Goal: Contribute content

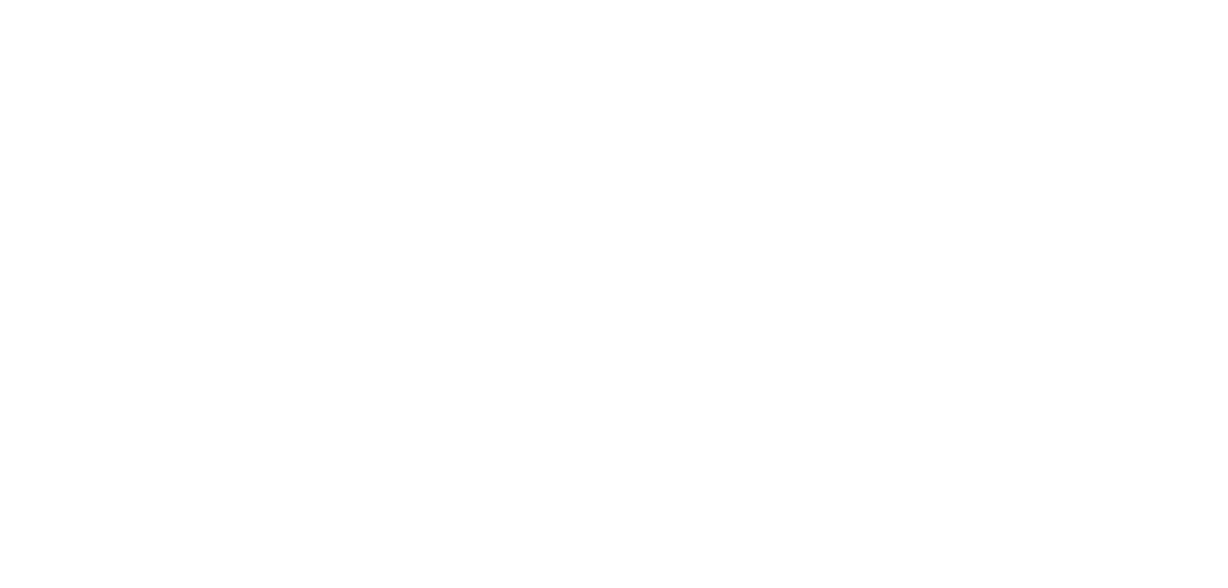
select select "**"
select select "*"
select select "****"
select select "**"
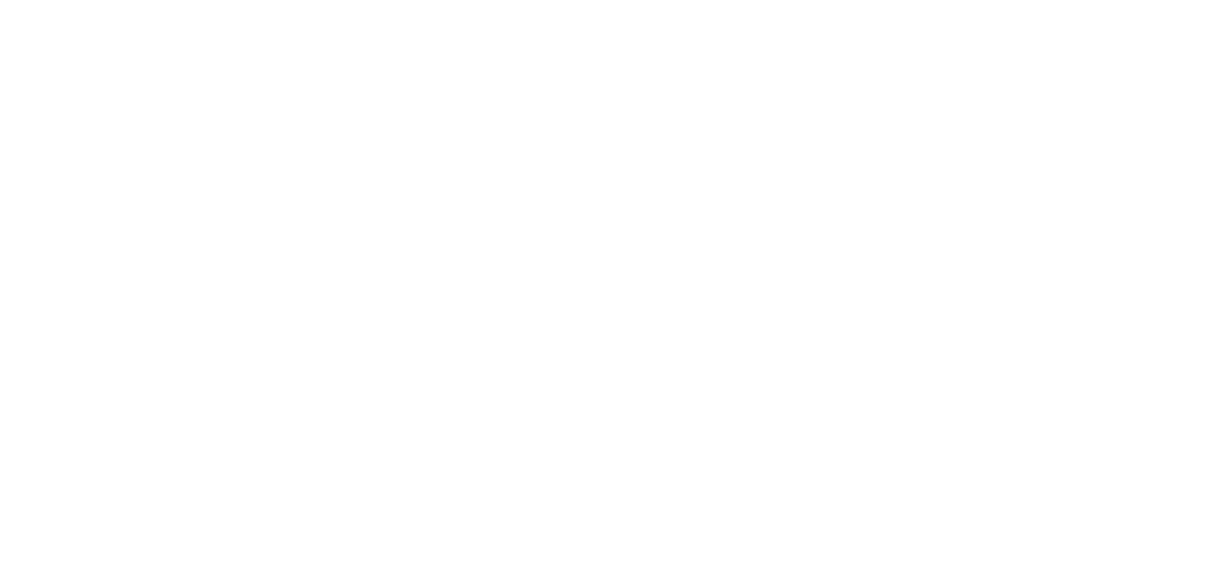
select select "****"
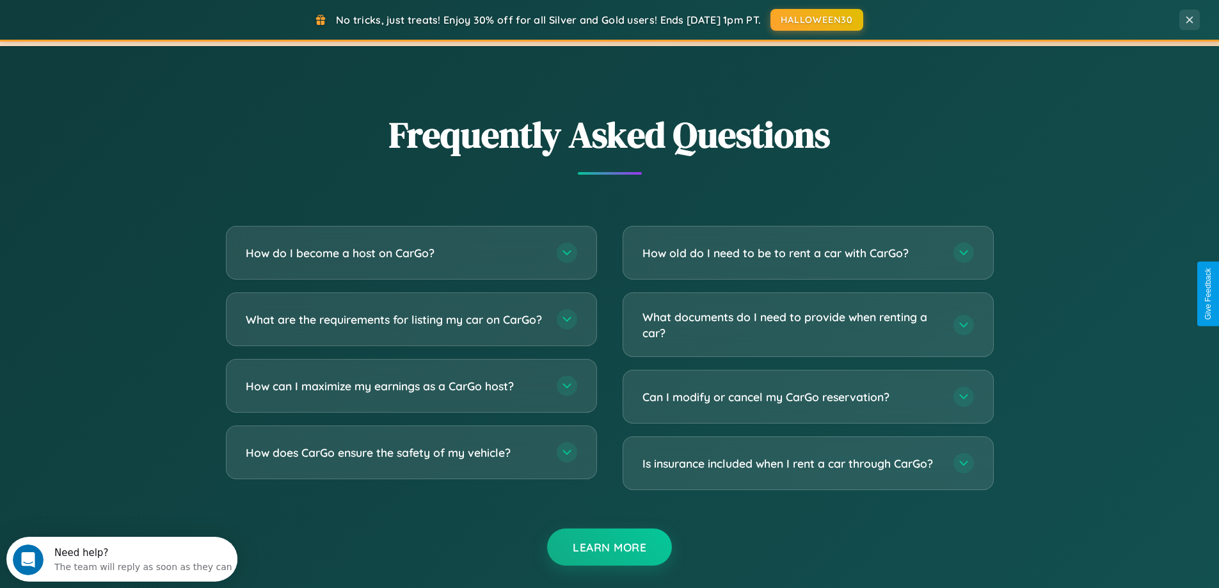
scroll to position [2462, 0]
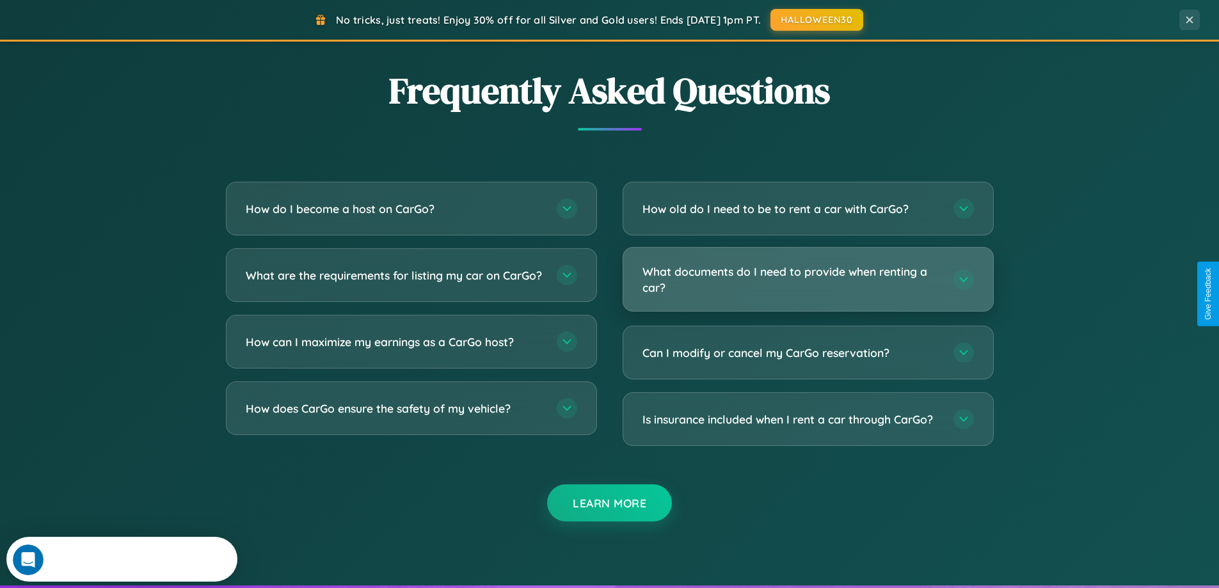
click at [807, 280] on h3 "What documents do I need to provide when renting a car?" at bounding box center [791, 279] width 298 height 31
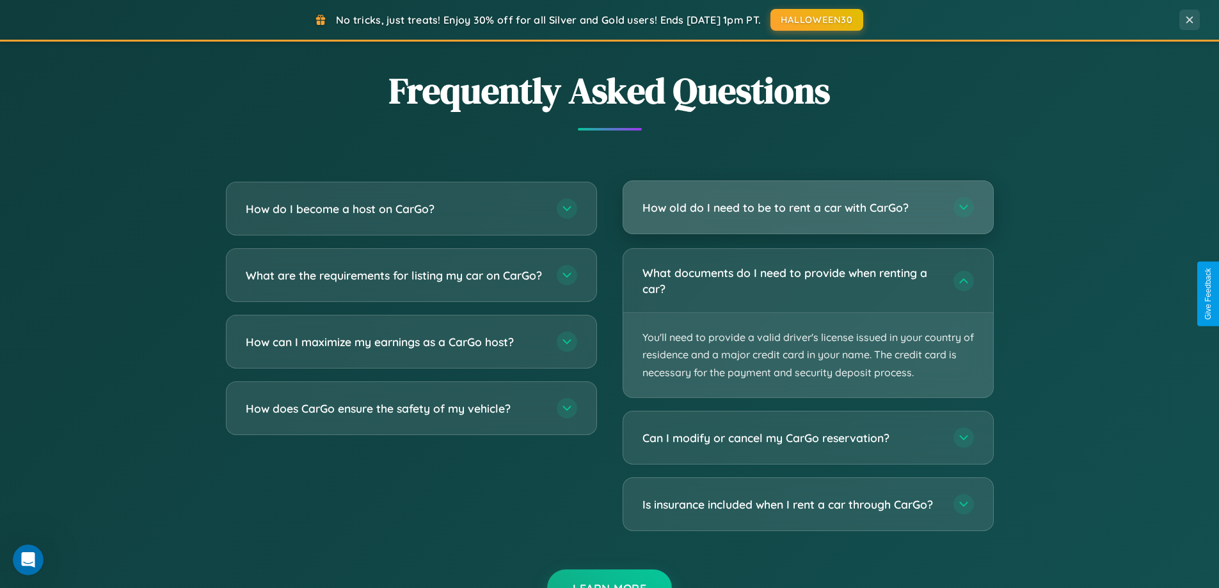
click at [807, 207] on h3 "How old do I need to be to rent a car with CarGo?" at bounding box center [791, 208] width 298 height 16
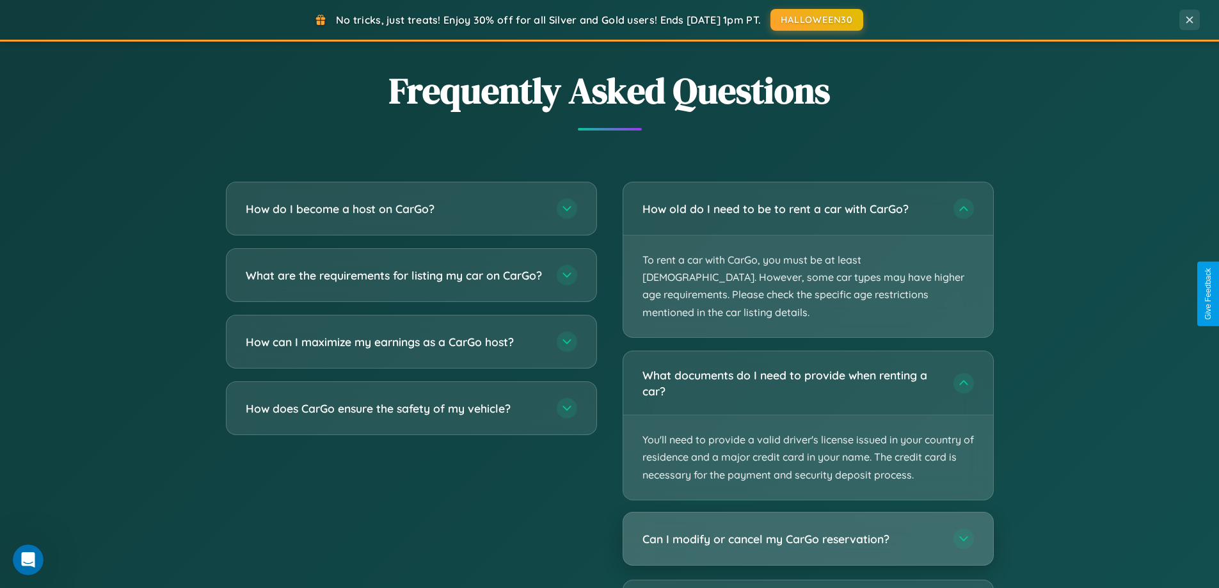
click at [807, 530] on h3 "Can I modify or cancel my CarGo reservation?" at bounding box center [791, 538] width 298 height 16
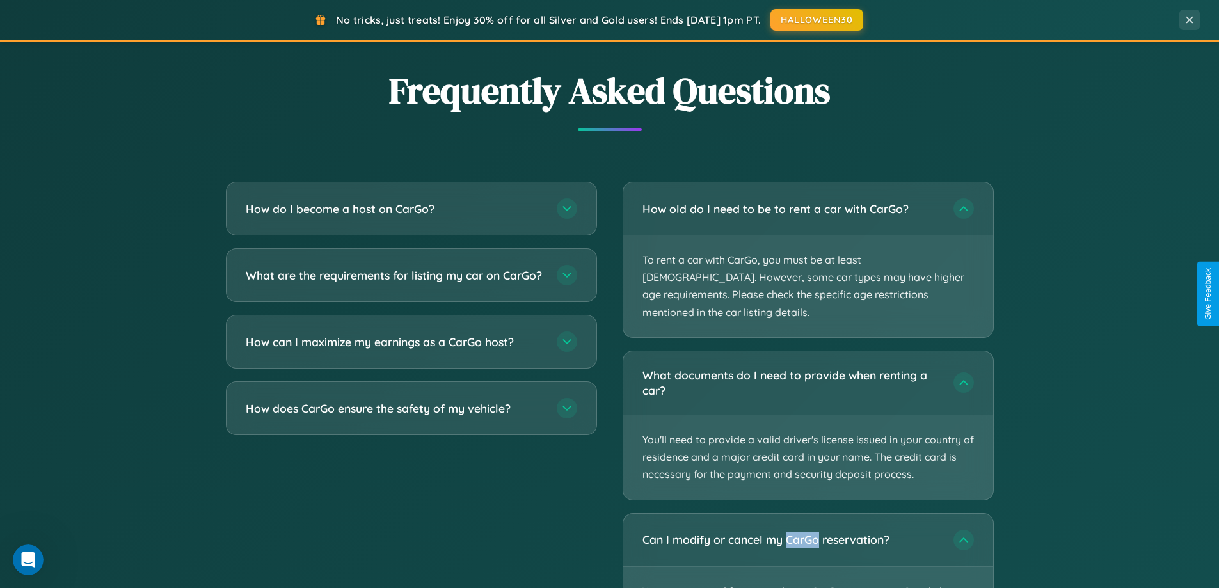
scroll to position [2592, 0]
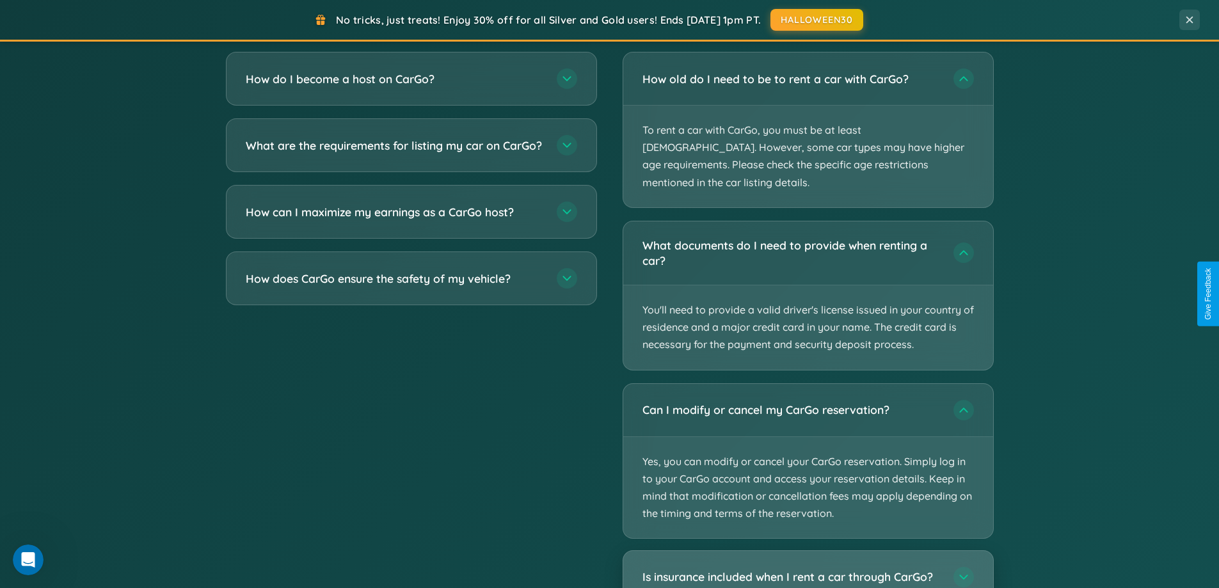
click at [807, 569] on h3 "Is insurance included when I rent a car through CarGo?" at bounding box center [791, 577] width 298 height 16
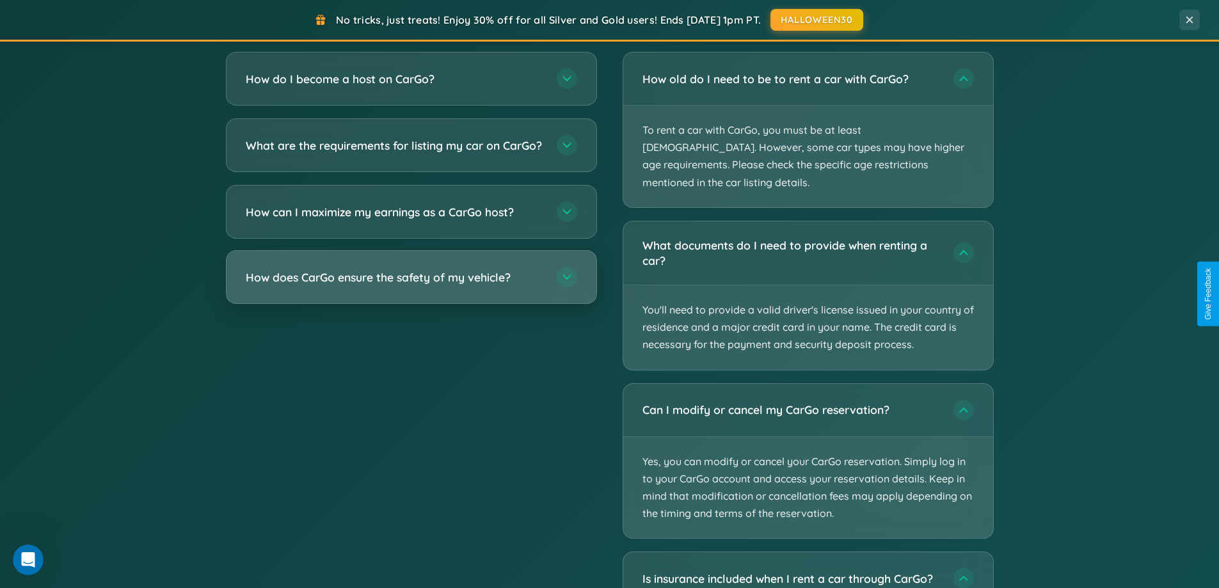
click at [411, 285] on h3 "How does CarGo ensure the safety of my vehicle?" at bounding box center [395, 277] width 298 height 16
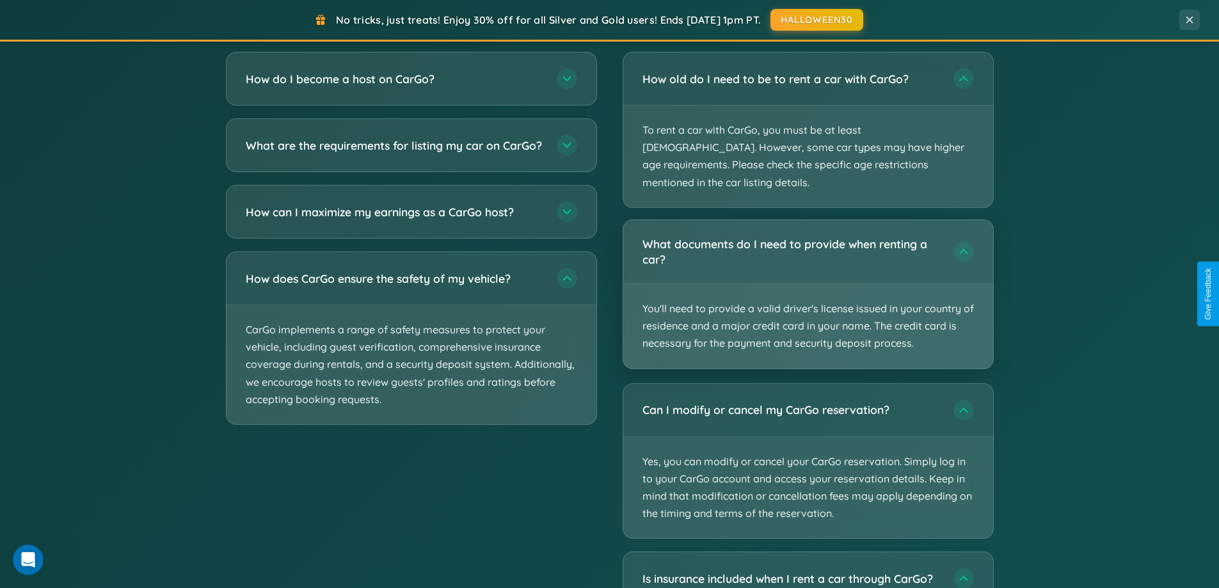
click at [807, 284] on p "You'll need to provide a valid driver's license issued in your country of resid…" at bounding box center [808, 326] width 370 height 84
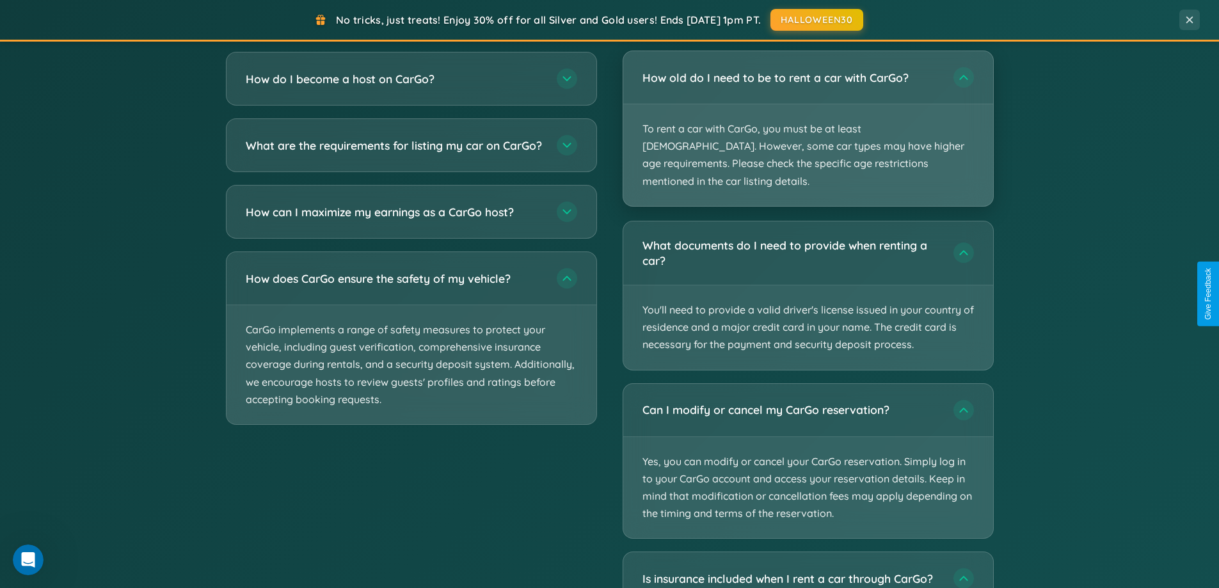
click at [807, 120] on p "To rent a car with CarGo, you must be at least [DEMOGRAPHIC_DATA]. However, som…" at bounding box center [808, 155] width 370 height 102
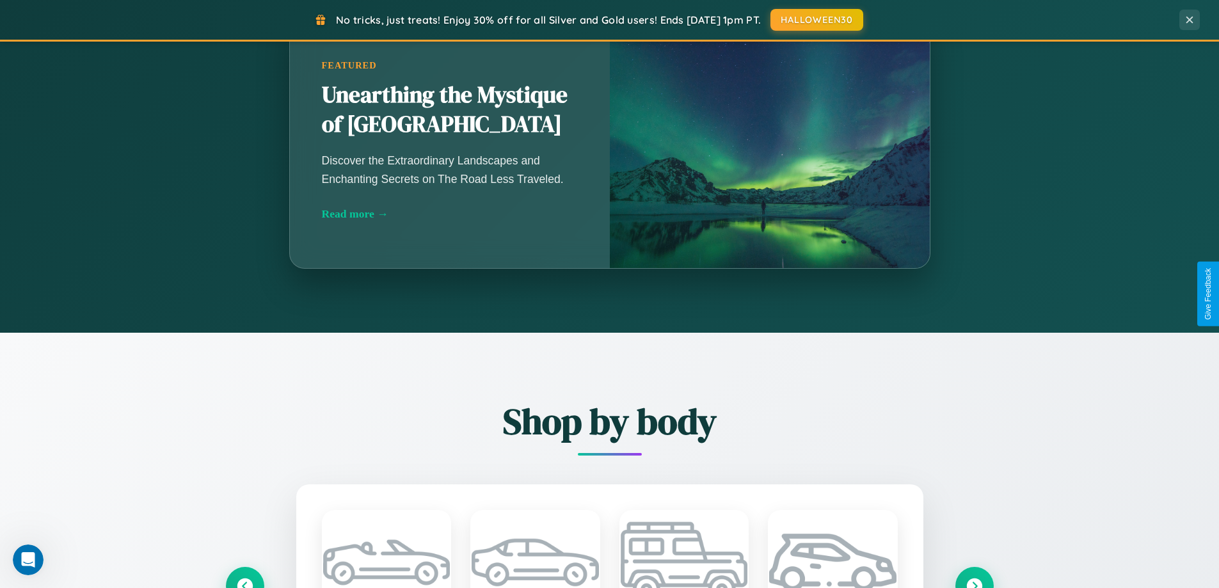
scroll to position [552, 0]
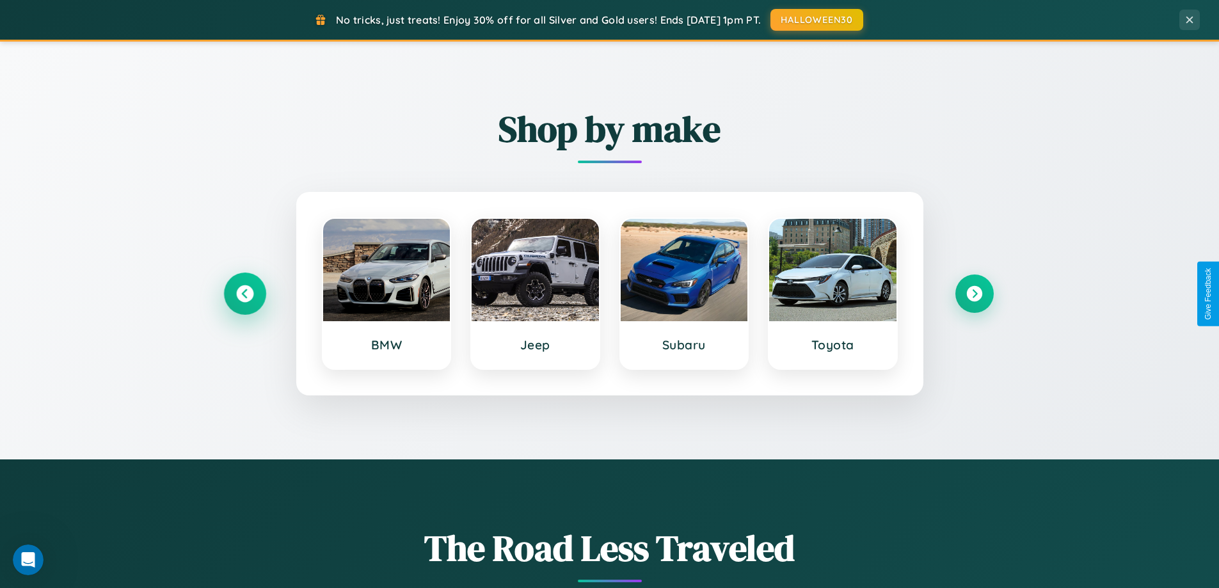
click at [244, 294] on icon at bounding box center [244, 293] width 17 height 17
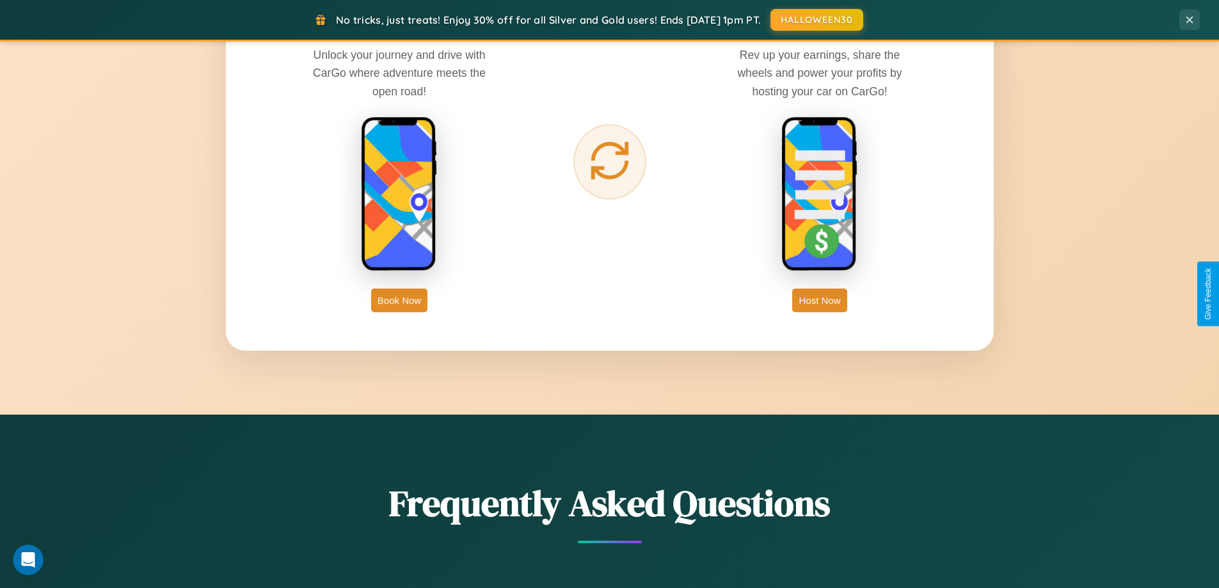
scroll to position [2056, 0]
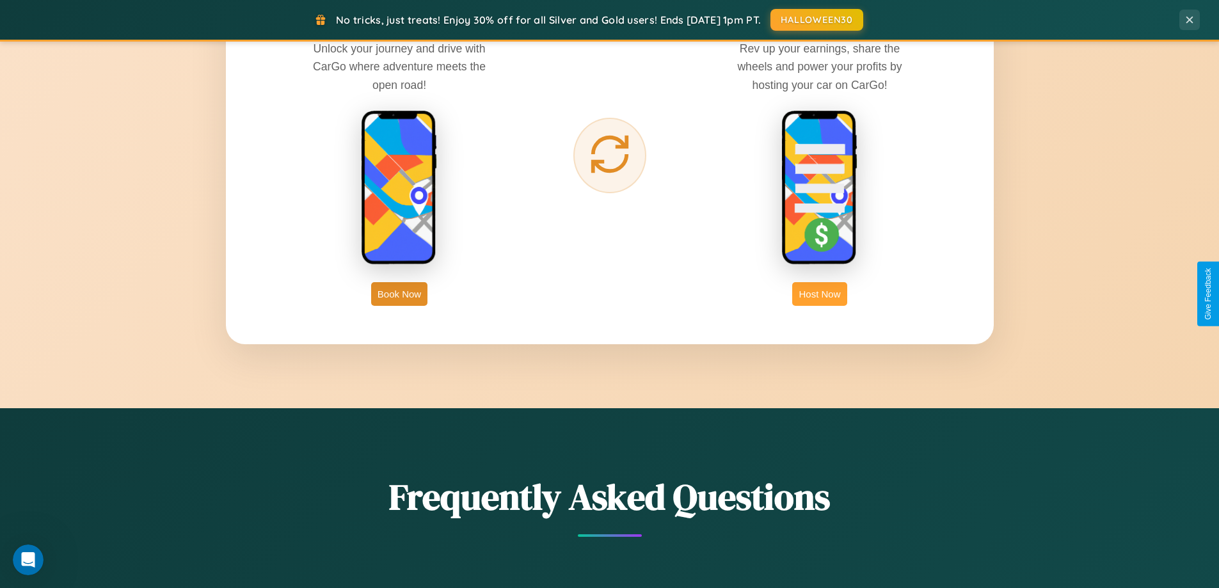
click at [820, 294] on button "Host Now" at bounding box center [819, 294] width 54 height 24
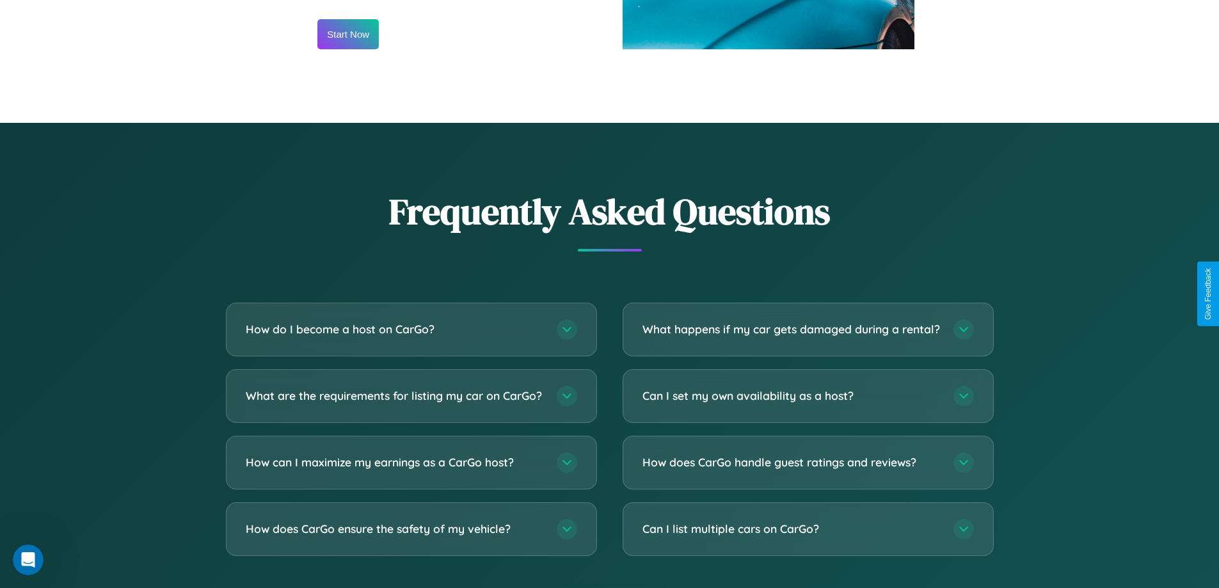
scroll to position [1729, 0]
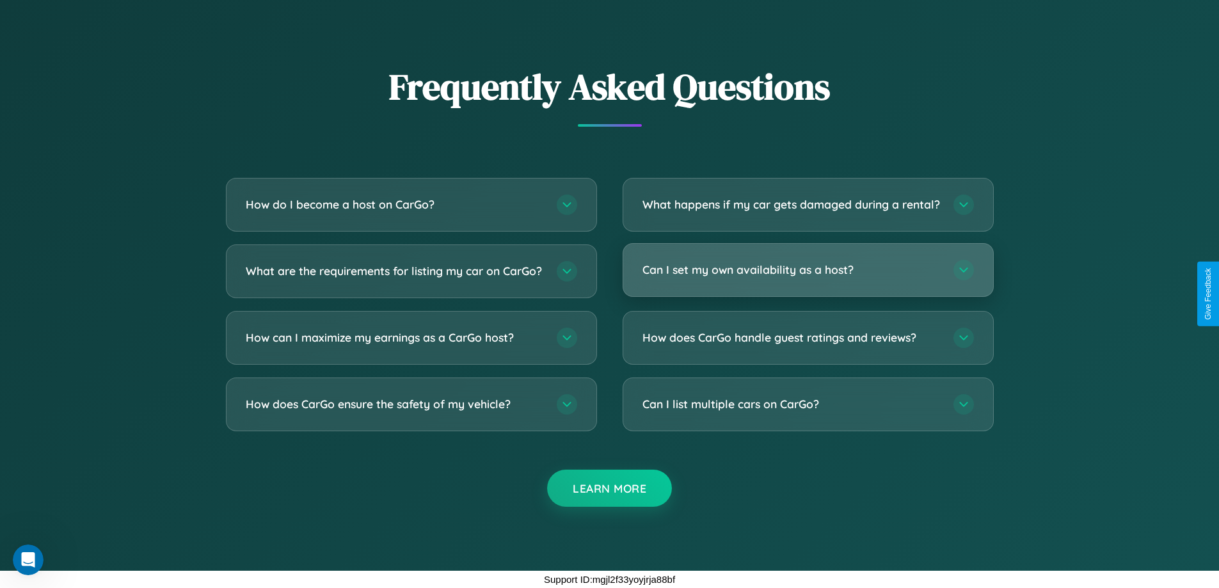
click at [807, 269] on h3 "Can I set my own availability as a host?" at bounding box center [791, 270] width 298 height 16
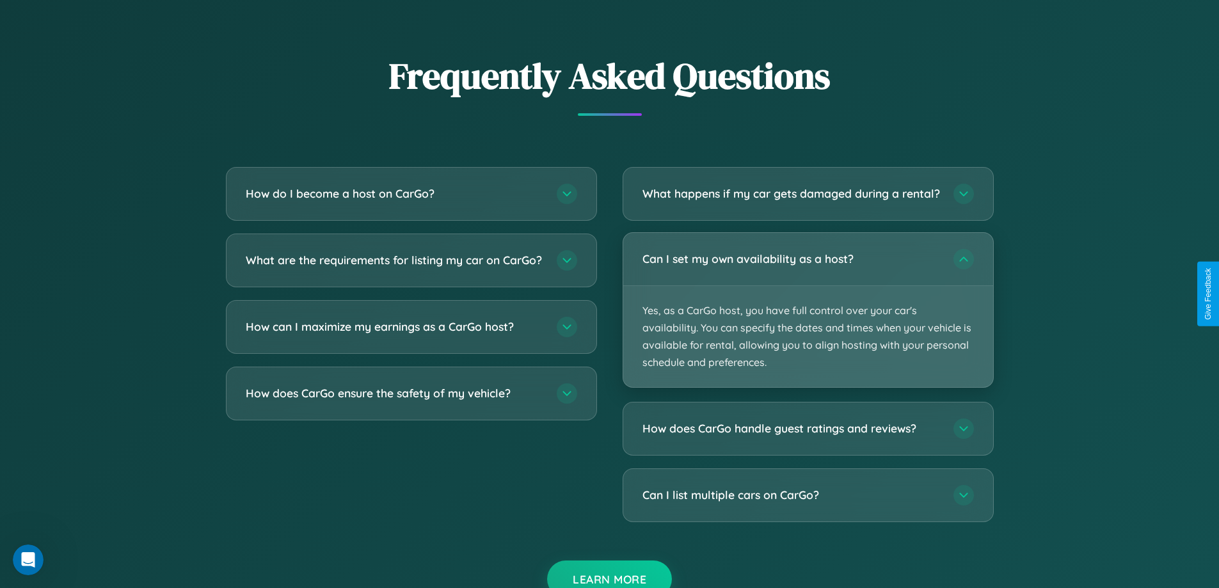
click at [807, 321] on p "Yes, as a CarGo host, you have full control over your car's availability. You c…" at bounding box center [808, 337] width 370 height 102
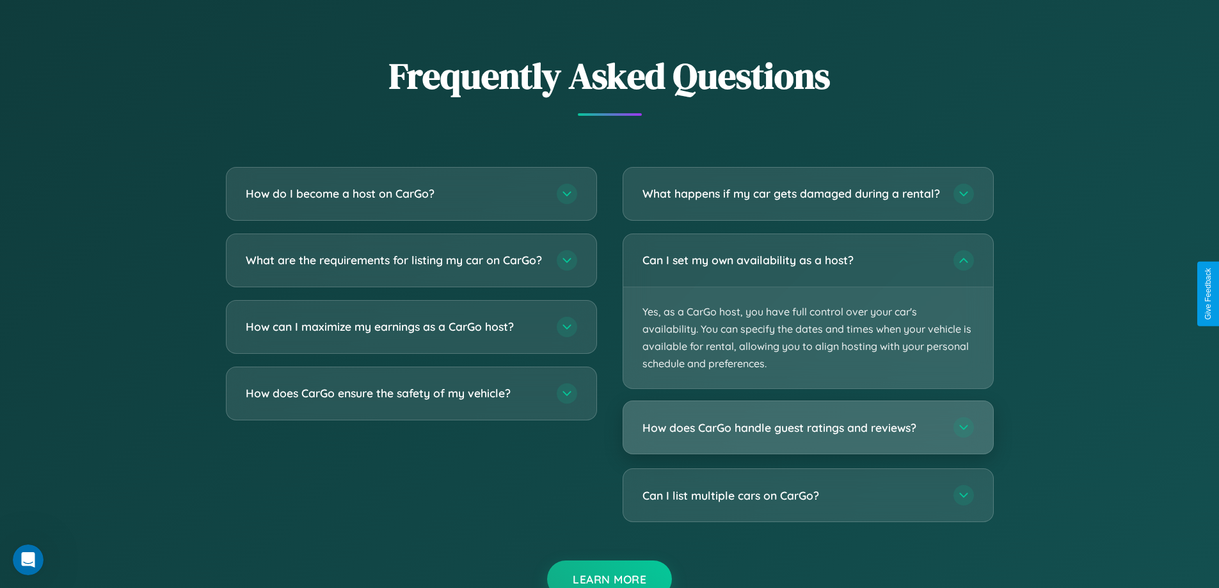
click at [807, 436] on h3 "How does CarGo handle guest ratings and reviews?" at bounding box center [791, 428] width 298 height 16
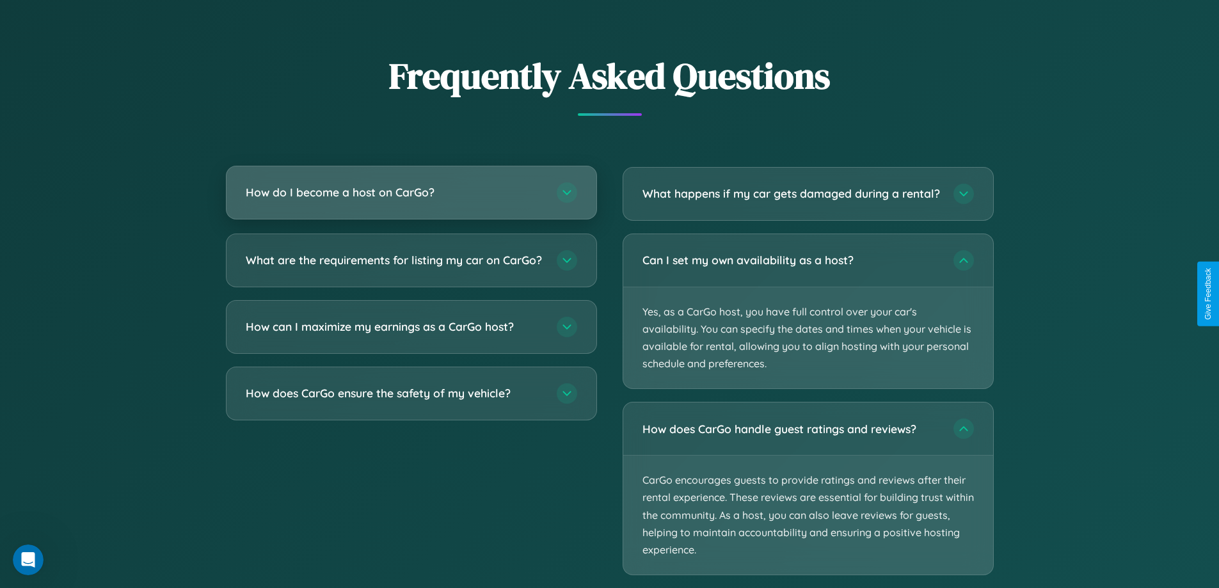
click at [411, 193] on h3 "How do I become a host on CarGo?" at bounding box center [395, 192] width 298 height 16
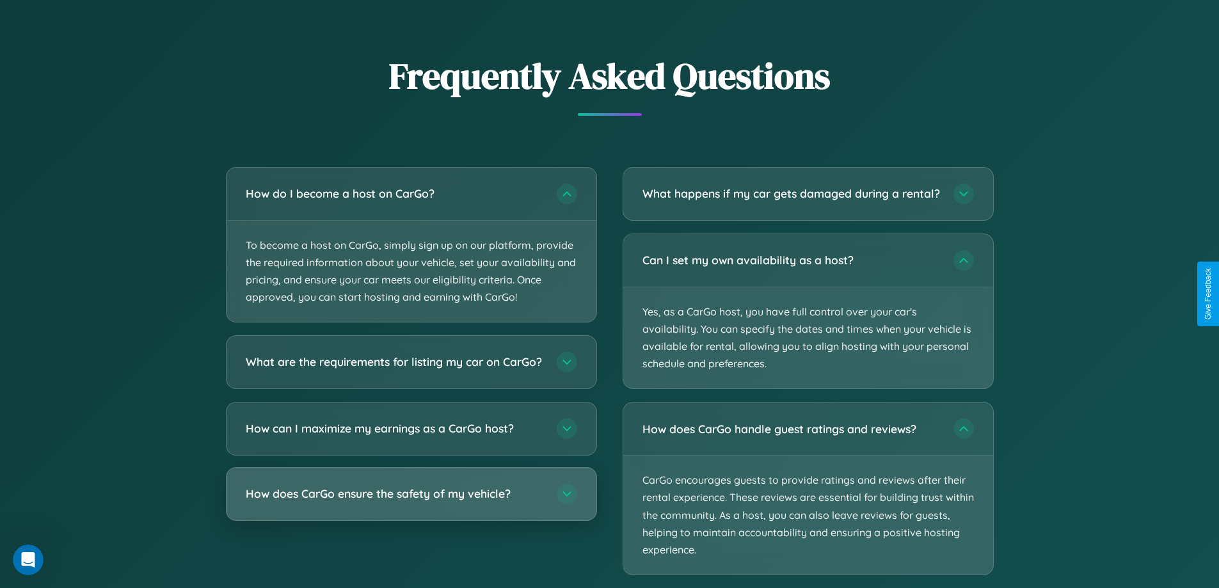
click at [411, 502] on h3 "How does CarGo ensure the safety of my vehicle?" at bounding box center [395, 494] width 298 height 16
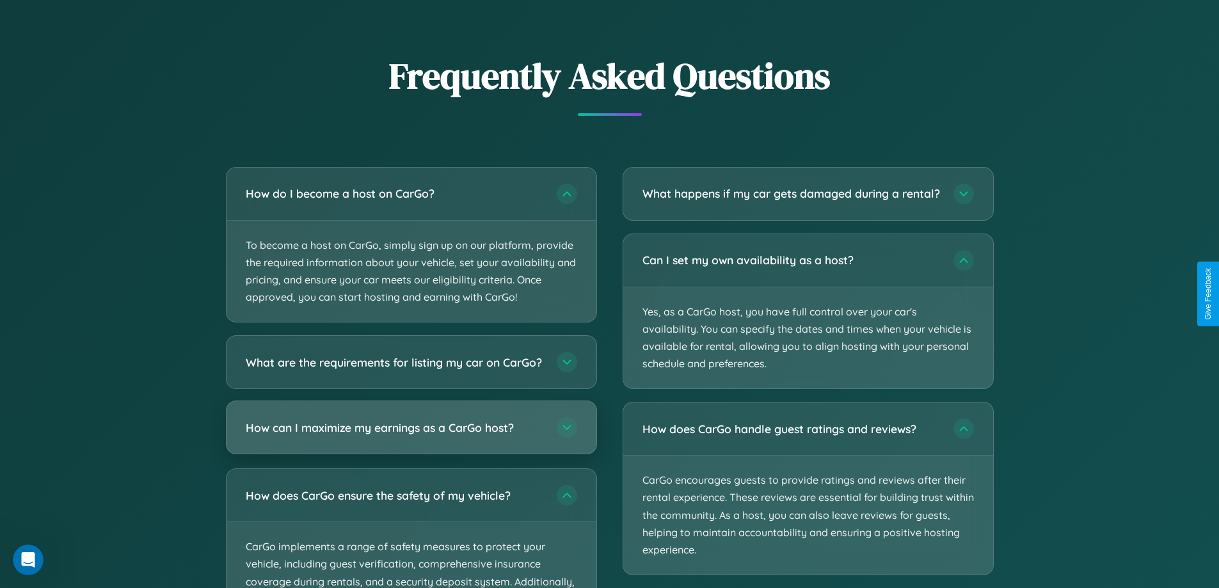
click at [411, 436] on h3 "How can I maximize my earnings as a CarGo host?" at bounding box center [395, 428] width 298 height 16
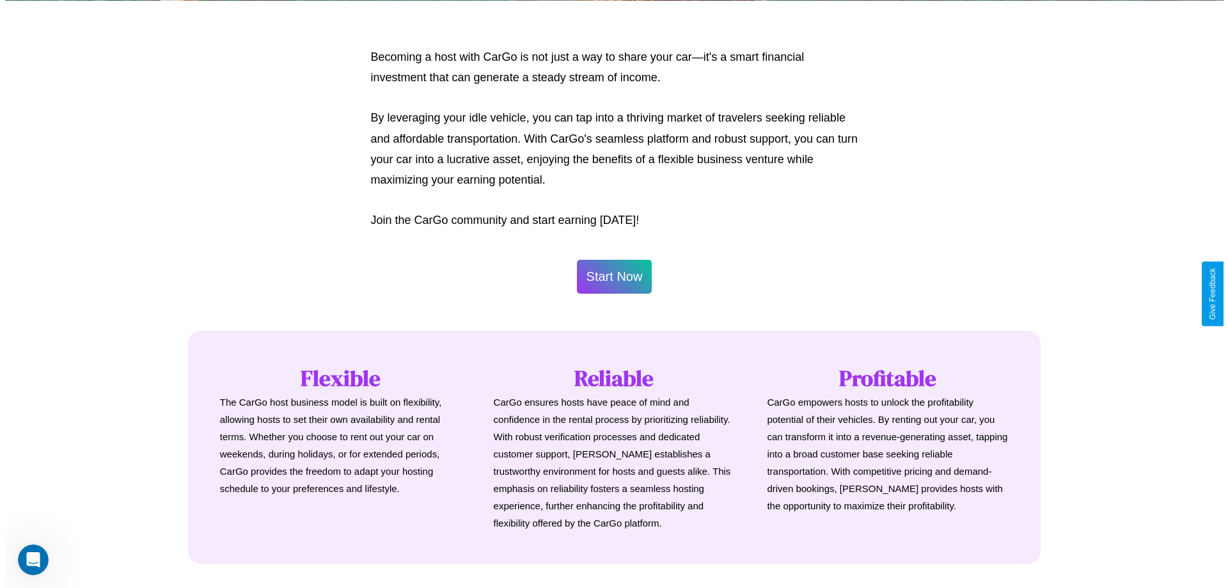
scroll to position [618, 0]
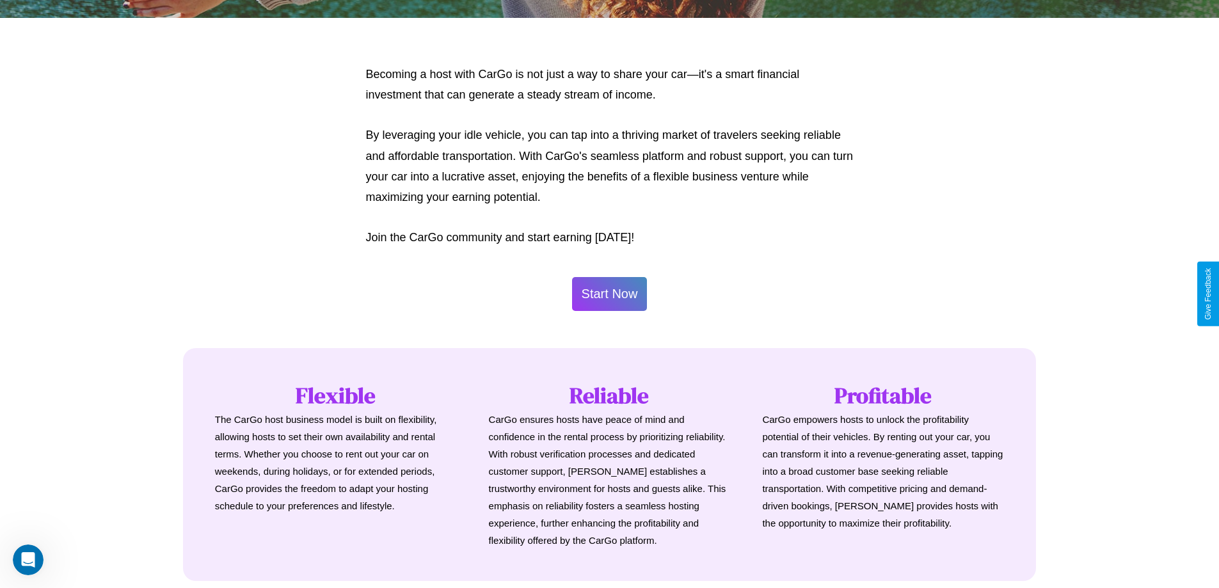
click at [609, 294] on button "Start Now" at bounding box center [609, 294] width 75 height 34
